Goal: Task Accomplishment & Management: Manage account settings

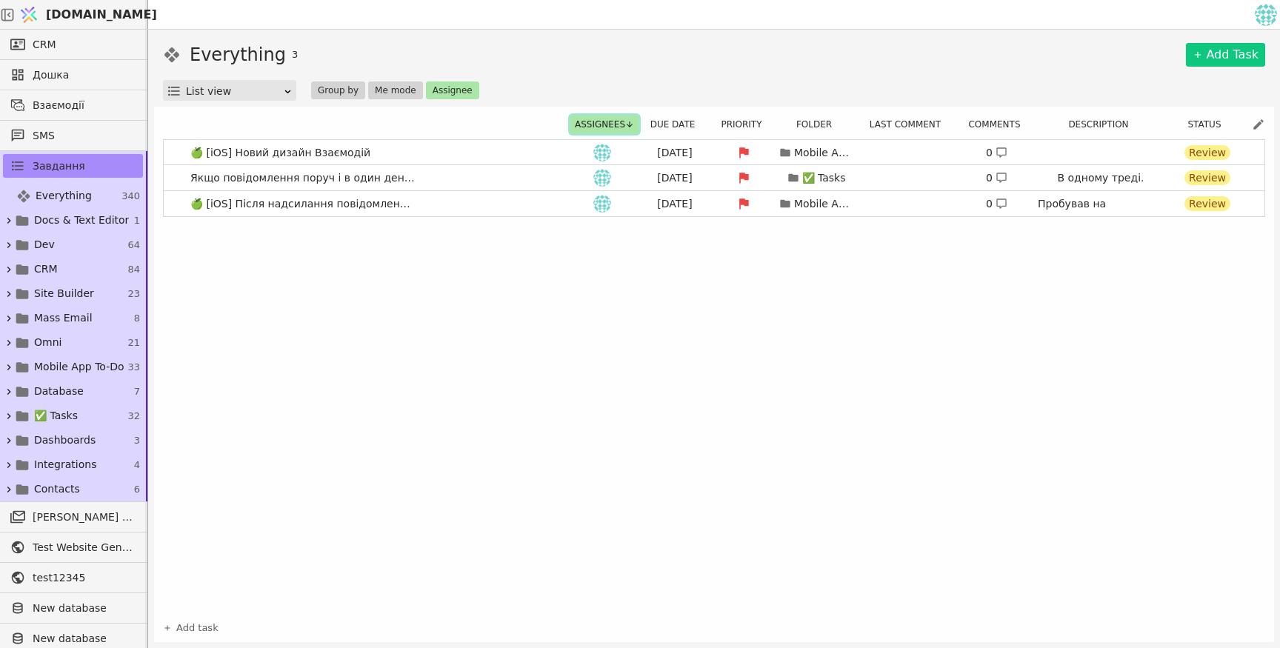
click at [605, 124] on button "Assignees" at bounding box center [604, 125] width 68 height 18
click at [453, 96] on button "Assignee" at bounding box center [452, 90] width 53 height 18
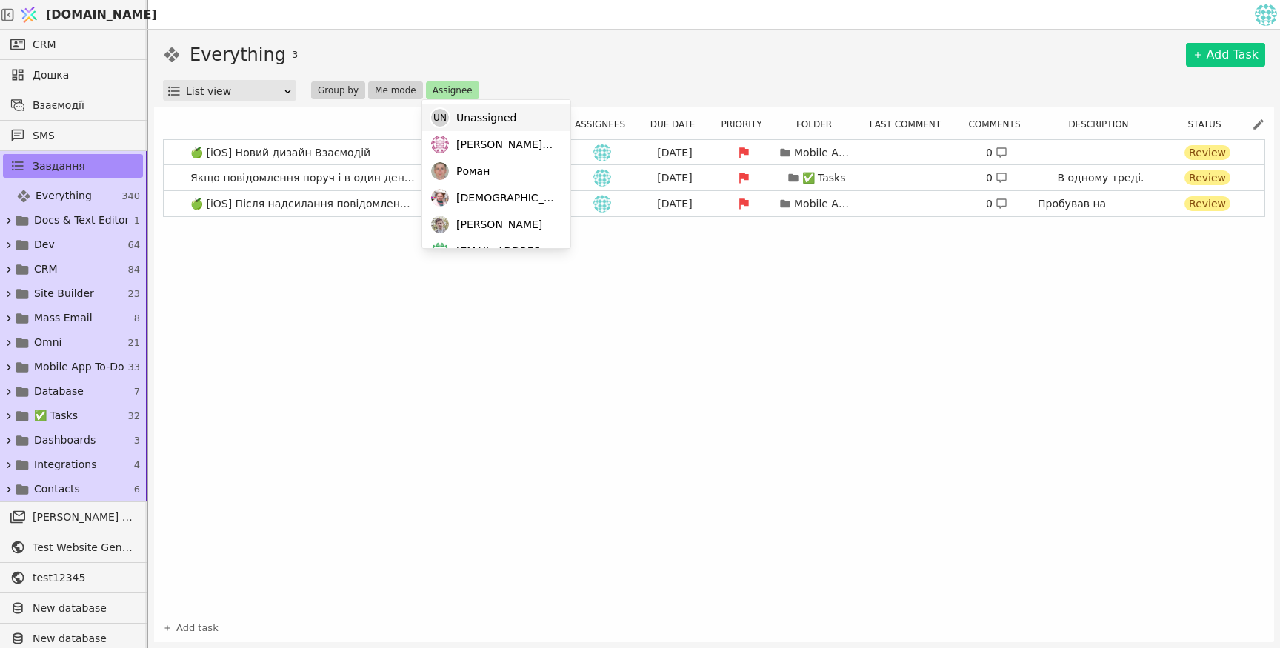
click at [504, 109] on div "Un Unassigned" at bounding box center [496, 117] width 148 height 27
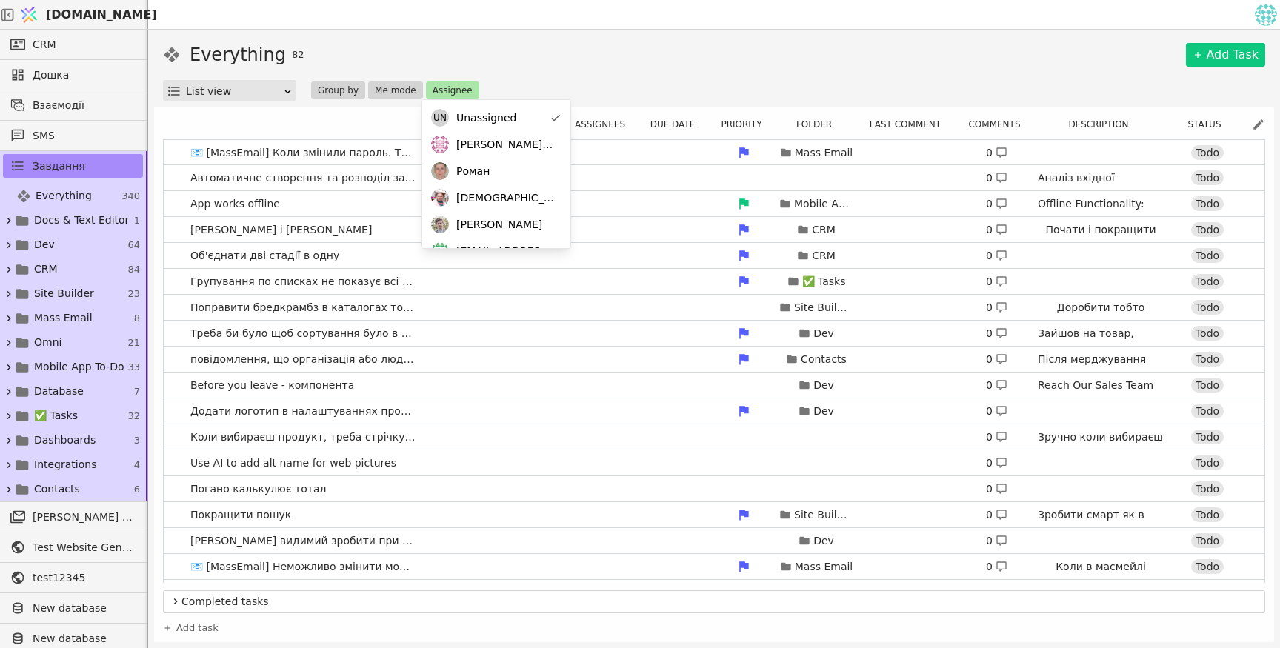
click at [756, 67] on div "Everything 82 Add Task" at bounding box center [714, 54] width 1102 height 27
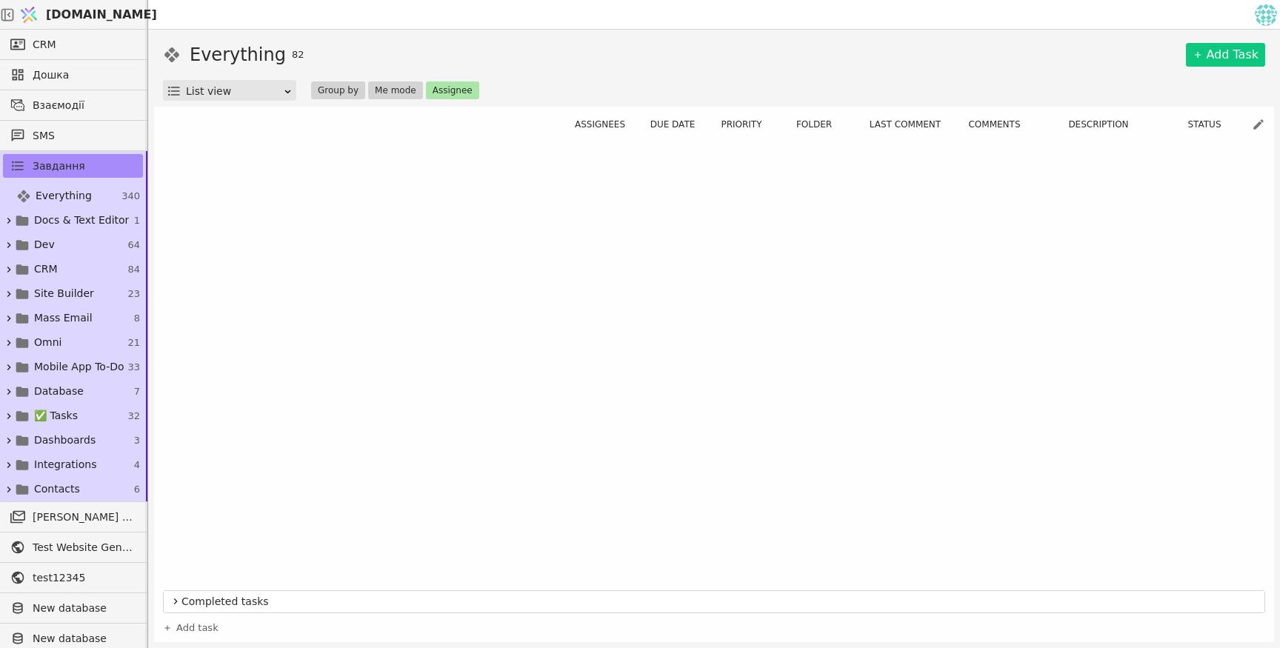
scroll to position [1682, 0]
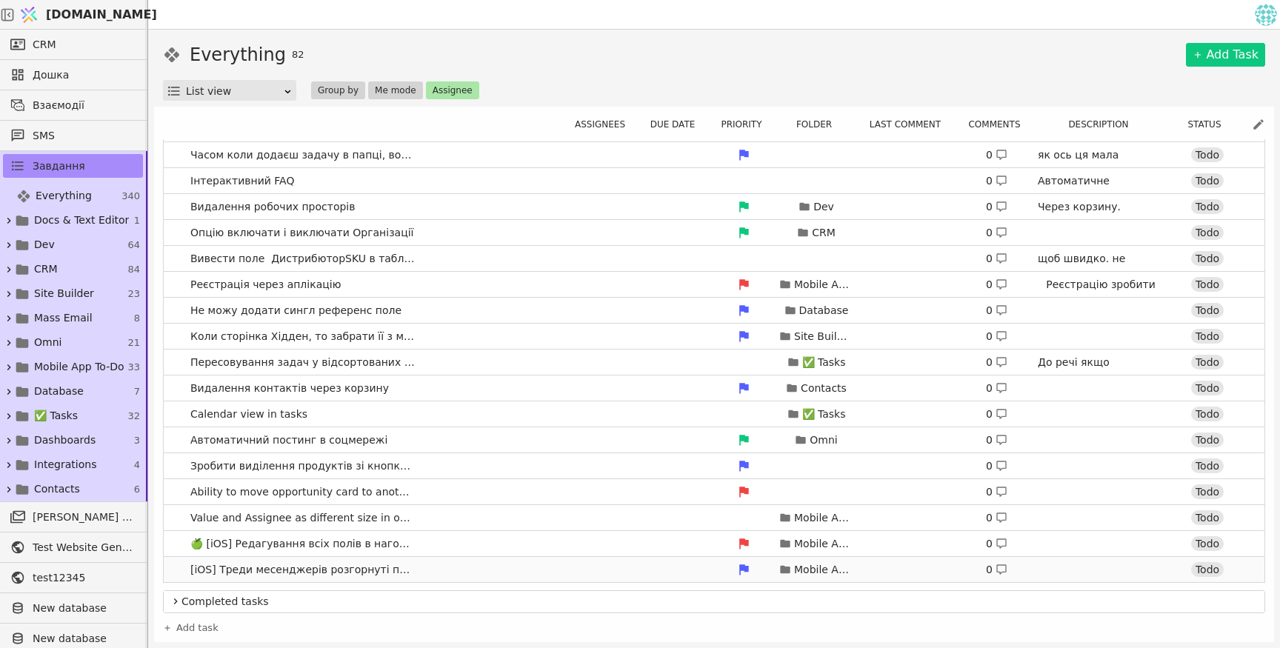
click at [445, 567] on link "[iOS] Треди месенджерів розгорнуті по замовчуванню. Mobile App To-Do 0 Todo" at bounding box center [714, 569] width 1101 height 25
click at [630, 567] on div "Mobile App To-Do 0 Todo" at bounding box center [906, 569] width 675 height 21
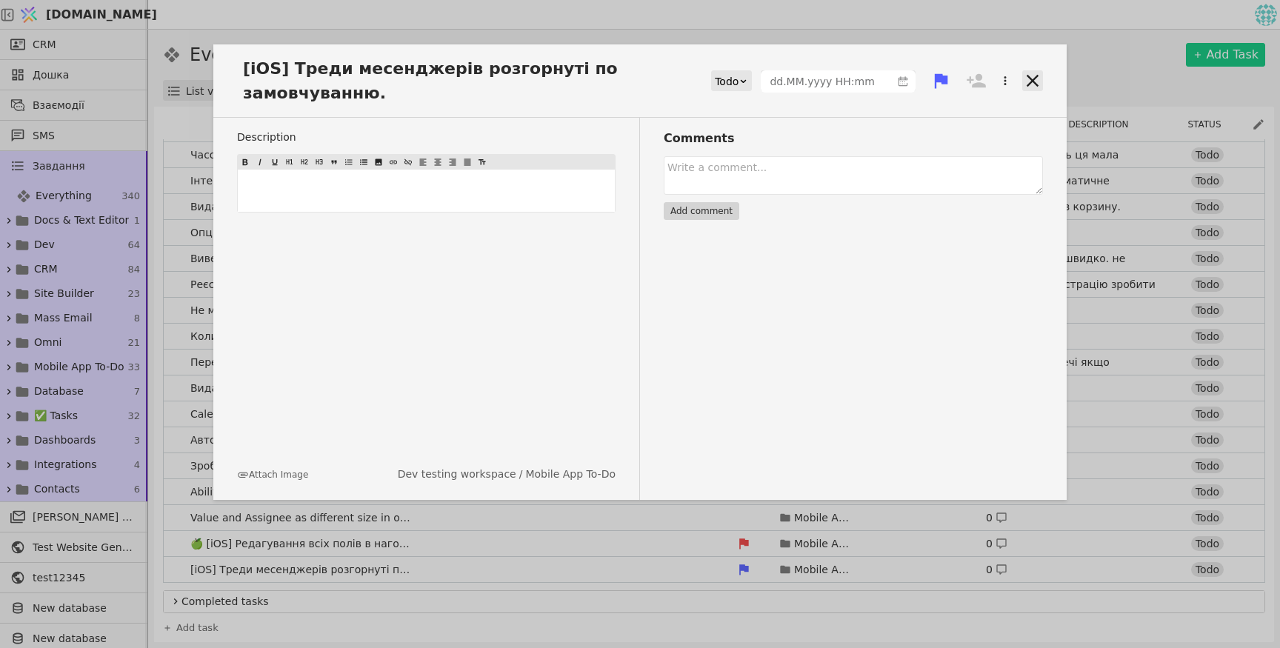
click at [1023, 70] on icon at bounding box center [1032, 80] width 21 height 21
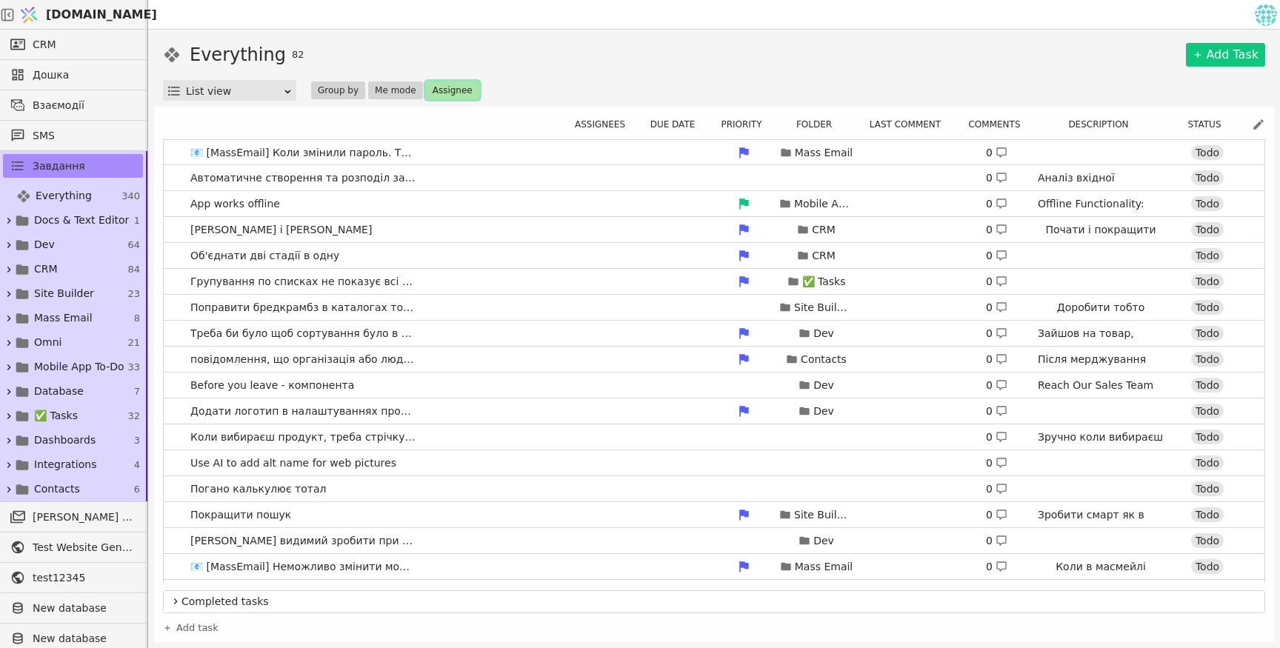
click at [443, 86] on button "Assignee" at bounding box center [452, 90] width 53 height 18
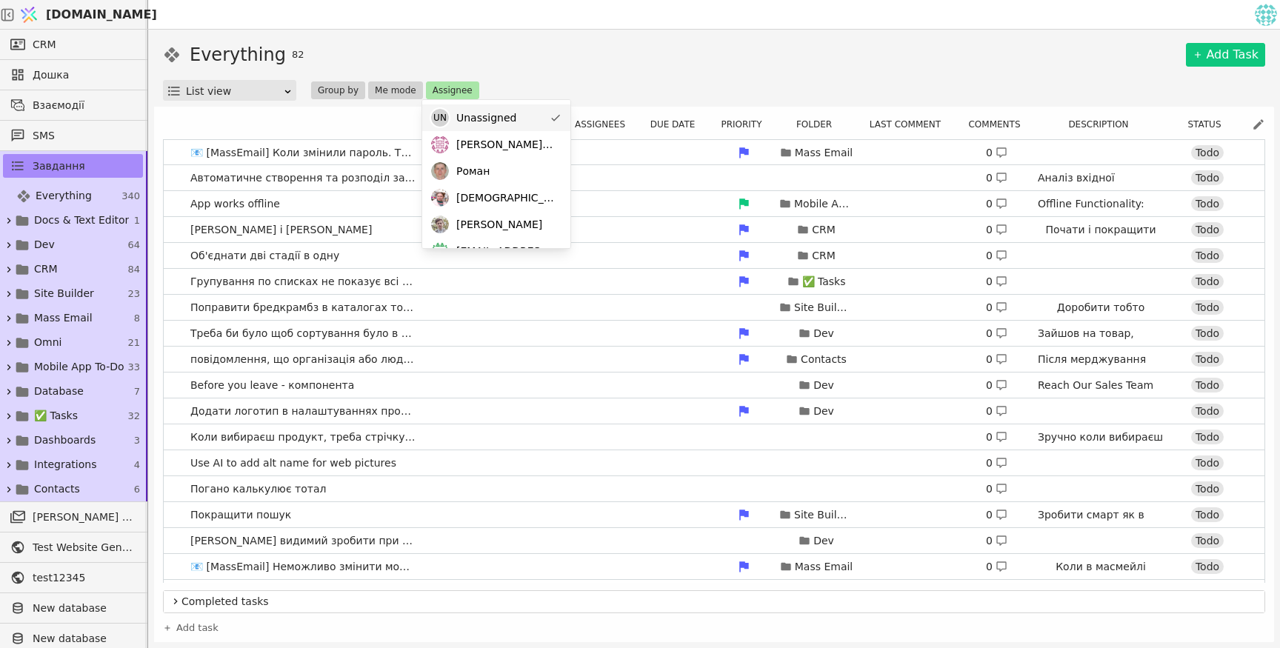
click at [485, 115] on span "Unassigned" at bounding box center [486, 118] width 60 height 16
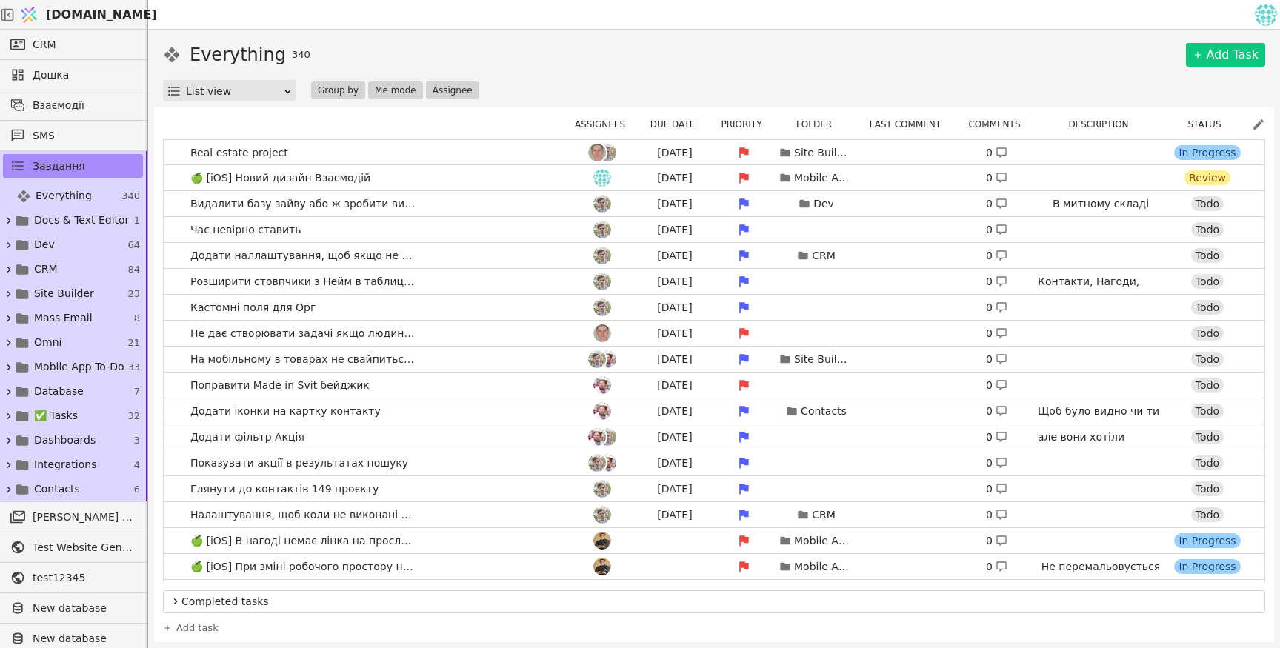
click at [514, 61] on div "Everything 340 Add Task" at bounding box center [714, 54] width 1102 height 27
click at [467, 92] on button "Assignee" at bounding box center [452, 90] width 53 height 18
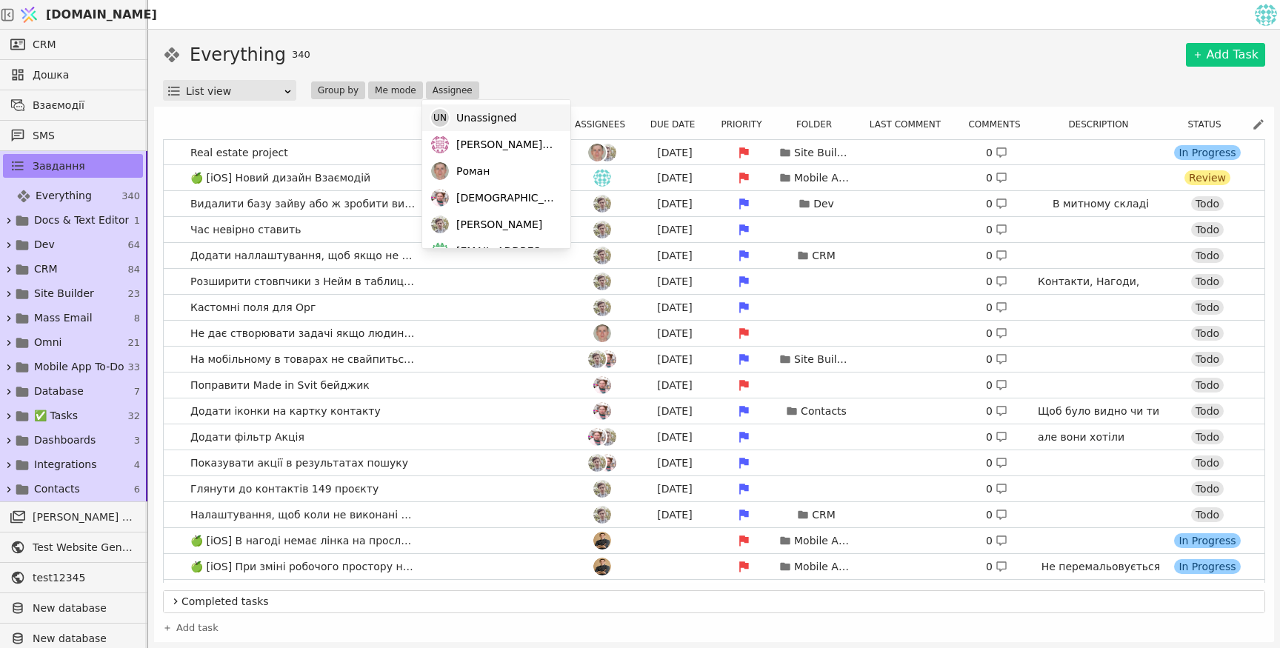
click at [479, 110] on span "Unassigned" at bounding box center [486, 118] width 60 height 16
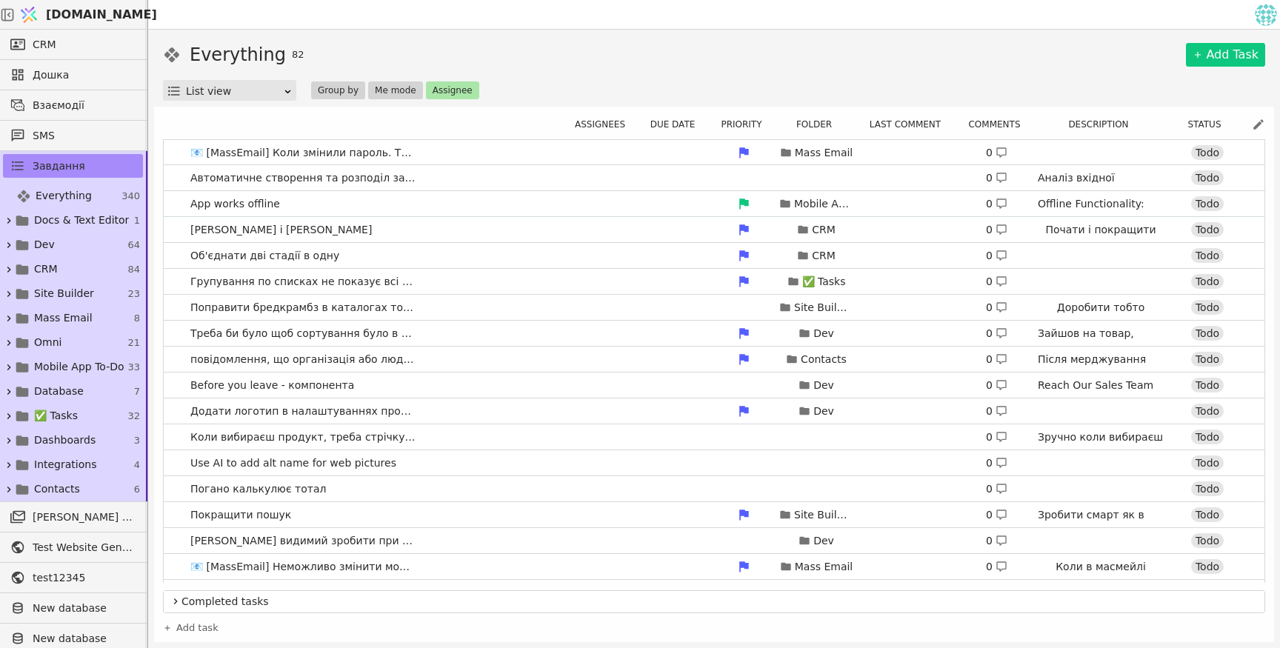
click at [640, 73] on div "Everything 82 Add Task List view Group by Me mode Assignee" at bounding box center [714, 70] width 1102 height 59
click at [602, 116] on button "Assignees" at bounding box center [604, 125] width 68 height 18
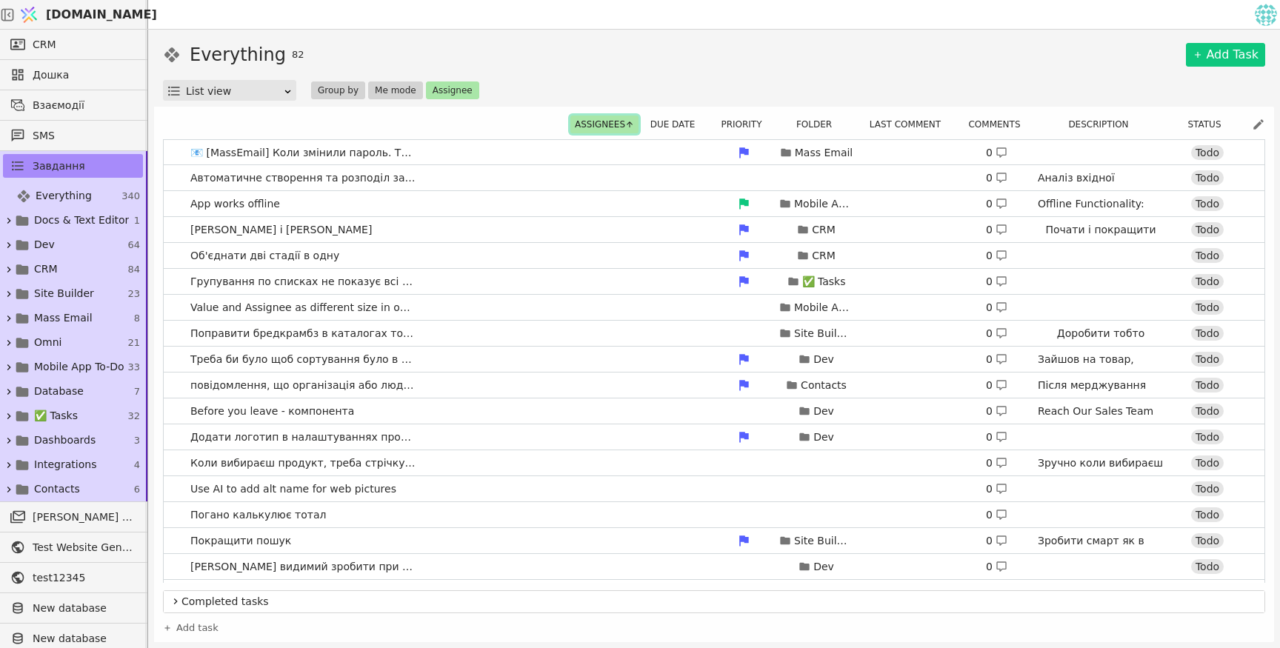
click at [605, 120] on button "Assignees" at bounding box center [604, 125] width 68 height 18
